Goal: Task Accomplishment & Management: Use online tool/utility

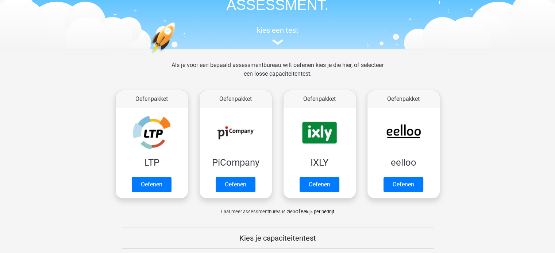
scroll to position [55, 0]
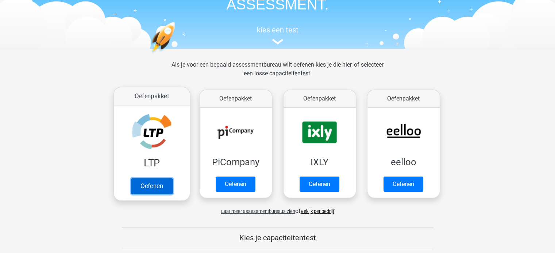
click at [158, 183] on link "Oefenen" at bounding box center [152, 186] width 42 height 16
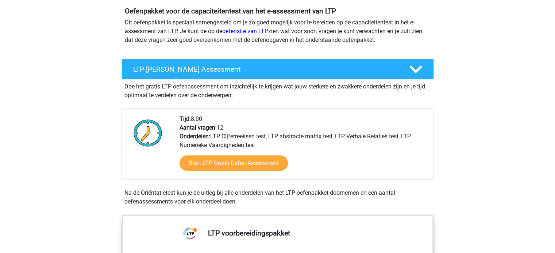
scroll to position [86, 0]
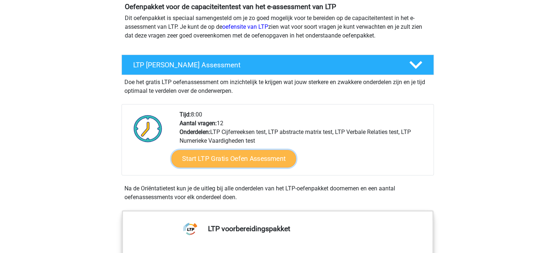
click at [251, 160] on link "Start LTP Gratis Oefen Assessment" at bounding box center [233, 159] width 125 height 18
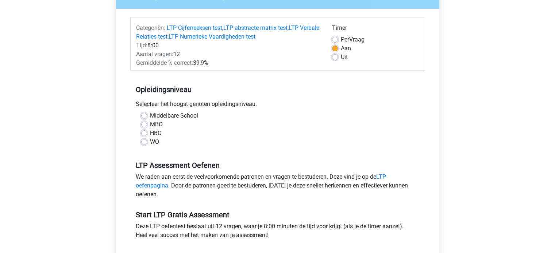
scroll to position [78, 0]
click at [150, 125] on label "MBO" at bounding box center [156, 124] width 13 height 9
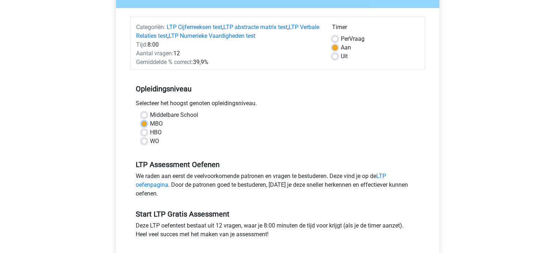
click at [145, 125] on input "MBO" at bounding box center [144, 123] width 6 height 7
radio input "true"
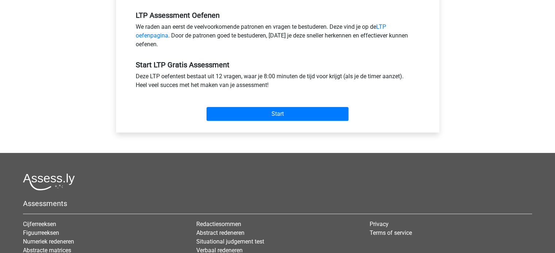
scroll to position [244, 0]
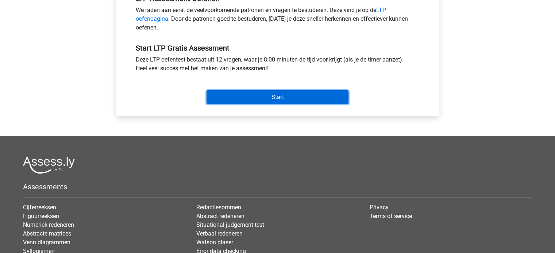
click at [254, 92] on input "Start" at bounding box center [277, 97] width 142 height 14
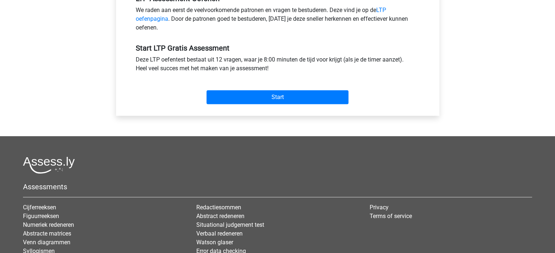
click at [232, 88] on div "Start" at bounding box center [277, 92] width 295 height 26
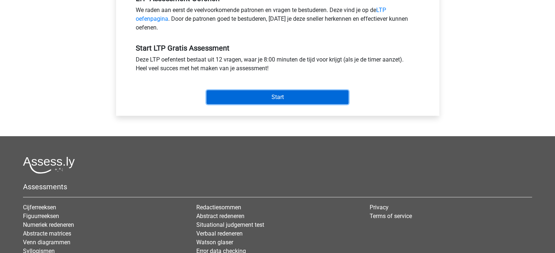
click at [234, 94] on input "Start" at bounding box center [277, 97] width 142 height 14
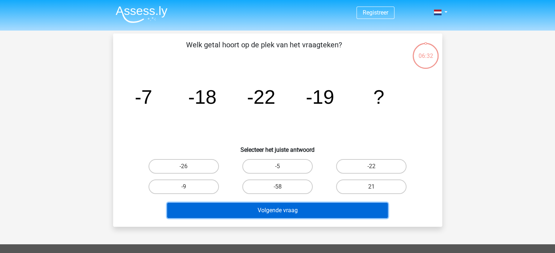
click at [262, 211] on button "Volgende vraag" at bounding box center [277, 210] width 221 height 15
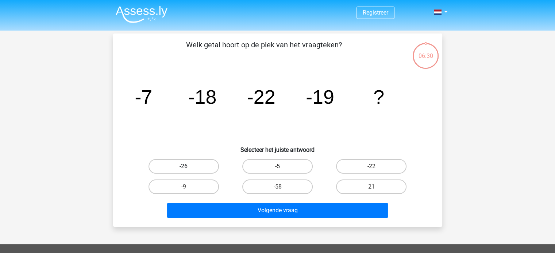
click at [203, 163] on label "-26" at bounding box center [183, 166] width 70 height 15
click at [188, 167] on input "-26" at bounding box center [185, 169] width 5 height 5
radio input "true"
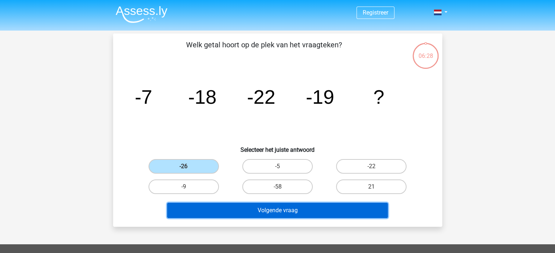
click at [259, 205] on button "Volgende vraag" at bounding box center [277, 210] width 221 height 15
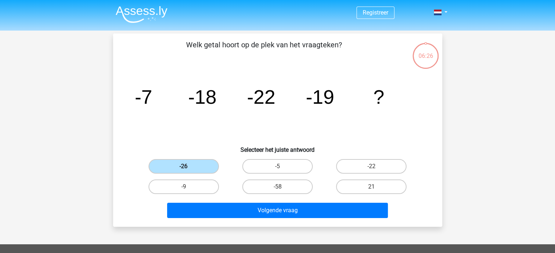
click at [196, 169] on label "-26" at bounding box center [183, 166] width 70 height 15
click at [188, 169] on input "-26" at bounding box center [185, 169] width 5 height 5
click at [196, 169] on label "-26" at bounding box center [183, 166] width 70 height 15
click at [188, 169] on input "-26" at bounding box center [185, 169] width 5 height 5
click at [196, 169] on label "-26" at bounding box center [183, 166] width 70 height 15
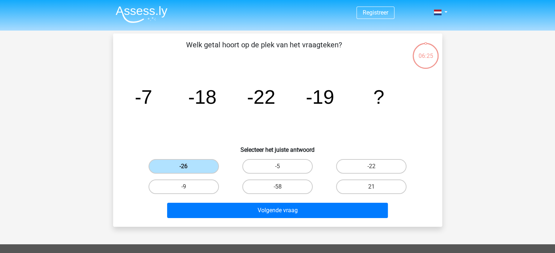
click at [188, 169] on input "-26" at bounding box center [185, 169] width 5 height 5
click at [196, 169] on label "-26" at bounding box center [183, 166] width 70 height 15
click at [188, 169] on input "-26" at bounding box center [185, 169] width 5 height 5
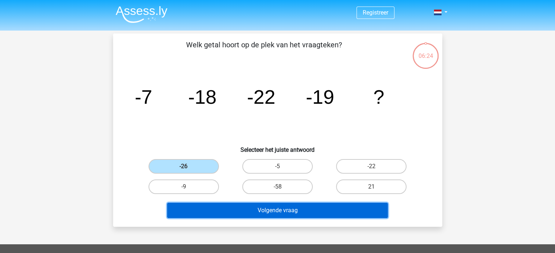
click at [234, 206] on button "Volgende vraag" at bounding box center [277, 210] width 221 height 15
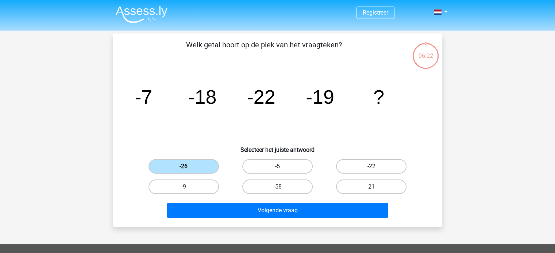
click at [205, 168] on label "-26" at bounding box center [183, 166] width 70 height 15
click at [188, 168] on input "-26" at bounding box center [185, 169] width 5 height 5
drag, startPoint x: 205, startPoint y: 168, endPoint x: 331, endPoint y: 112, distance: 138.4
click at [331, 112] on div "Welk getal hoort op de plek van het vraagteken? image/svg+xml -7 -18 -22 -19 ? …" at bounding box center [277, 130] width 323 height 182
click at [202, 174] on div "-26" at bounding box center [184, 166] width 94 height 20
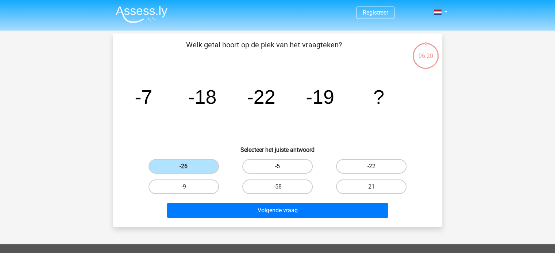
click at [276, 161] on label "-5" at bounding box center [277, 166] width 70 height 15
click at [277, 167] on input "-5" at bounding box center [279, 169] width 5 height 5
radio input "true"
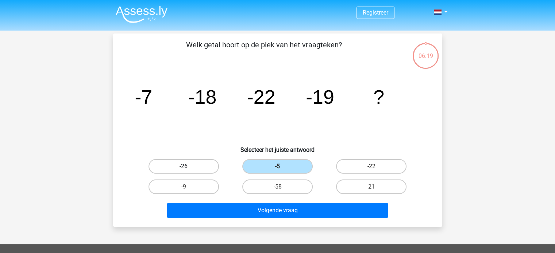
click at [197, 164] on label "-26" at bounding box center [183, 166] width 70 height 15
click at [188, 167] on input "-26" at bounding box center [185, 169] width 5 height 5
radio input "true"
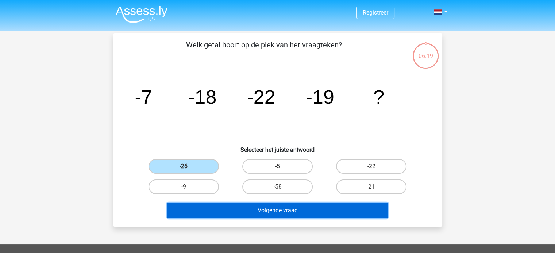
click at [253, 209] on button "Volgende vraag" at bounding box center [277, 210] width 221 height 15
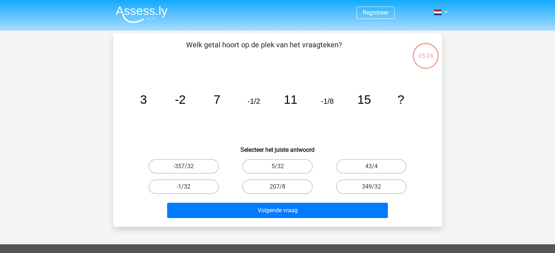
click at [176, 190] on label "-1/32" at bounding box center [183, 187] width 70 height 15
click at [183, 190] on input "-1/32" at bounding box center [185, 189] width 5 height 5
radio input "true"
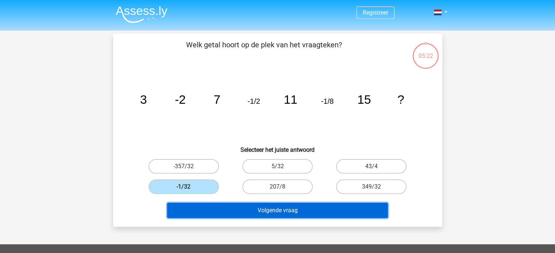
click at [203, 207] on button "Volgende vraag" at bounding box center [277, 210] width 221 height 15
